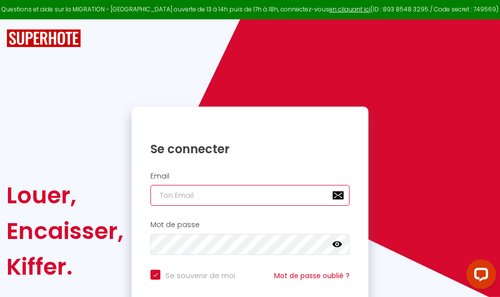
click at [263, 197] on input "email" at bounding box center [249, 195] width 199 height 21
type input "m"
checkbox input "true"
type input "ma"
checkbox input "true"
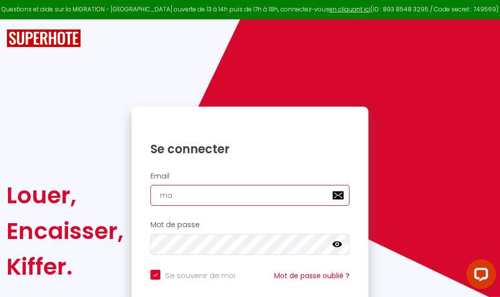
type input "mar"
checkbox input "true"
type input "marc"
checkbox input "true"
type input "marcd"
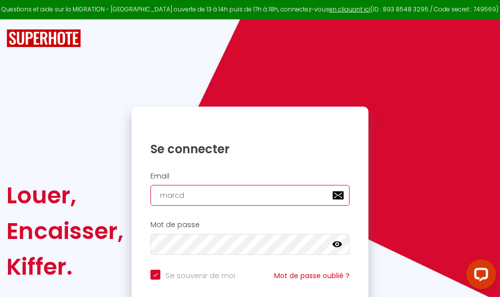
checkbox input "true"
type input "marcdp"
checkbox input "true"
type input "marcdpo"
checkbox input "true"
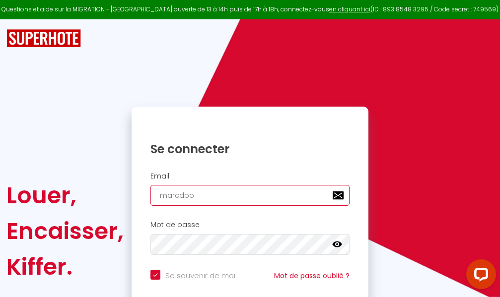
type input "marcdpoz"
checkbox input "true"
type input "marcdpoz."
checkbox input "true"
type input "marcdpoz.l"
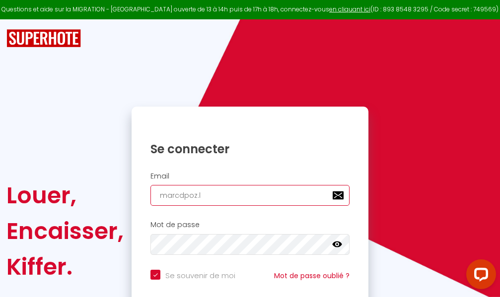
checkbox input "true"
type input "marcdpoz.lo"
checkbox input "true"
type input "marcdpoz.loc"
checkbox input "true"
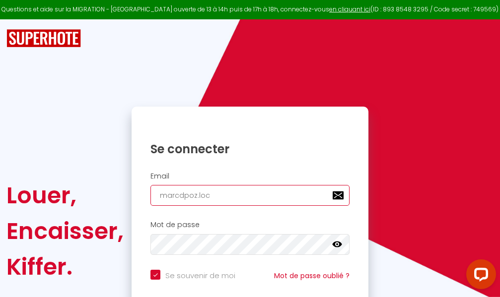
type input "marcdpoz.loca"
checkbox input "true"
type input "marcdpoz.locat"
checkbox input "true"
type input "marcdpoz.locati"
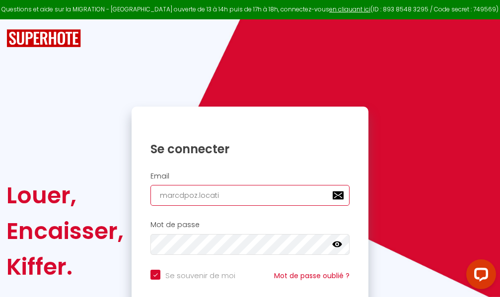
checkbox input "true"
type input "marcdpoz.locatio"
checkbox input "true"
type input "marcdpoz.location"
checkbox input "true"
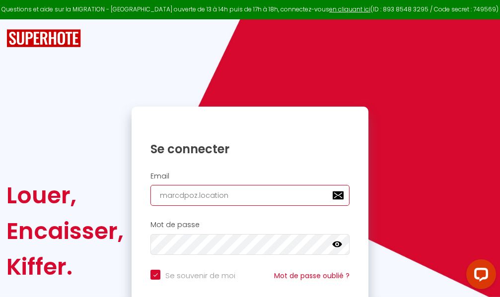
type input "marcdpoz.location@"
checkbox input "true"
type input "marcdpoz.location@g"
checkbox input "true"
type input "marcdpoz.location@gm"
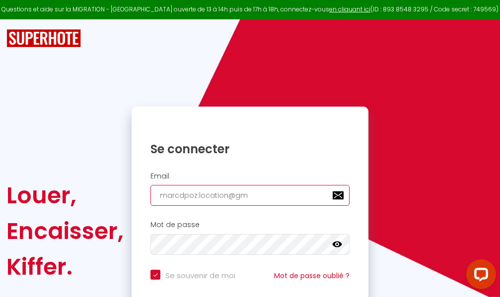
checkbox input "true"
type input "marcdpoz.location@gma"
checkbox input "true"
type input "marcdpoz.location@gmai"
checkbox input "true"
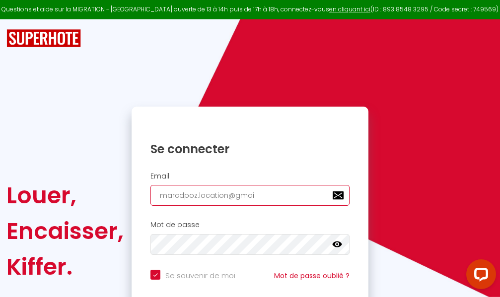
type input "[EMAIL_ADDRESS]"
checkbox input "true"
type input "[EMAIL_ADDRESS]."
checkbox input "true"
type input "marcdpoz.location@gmail.c"
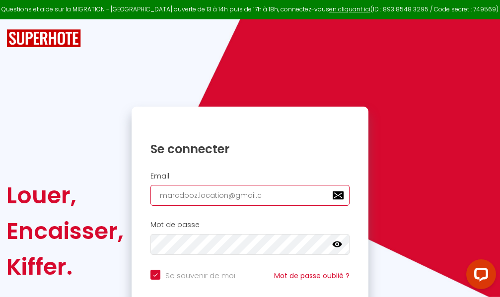
checkbox input "true"
type input "[EMAIL_ADDRESS][DOMAIN_NAME]"
checkbox input "true"
type input "[EMAIL_ADDRESS][DOMAIN_NAME]"
checkbox input "true"
